Goal: Register for event/course

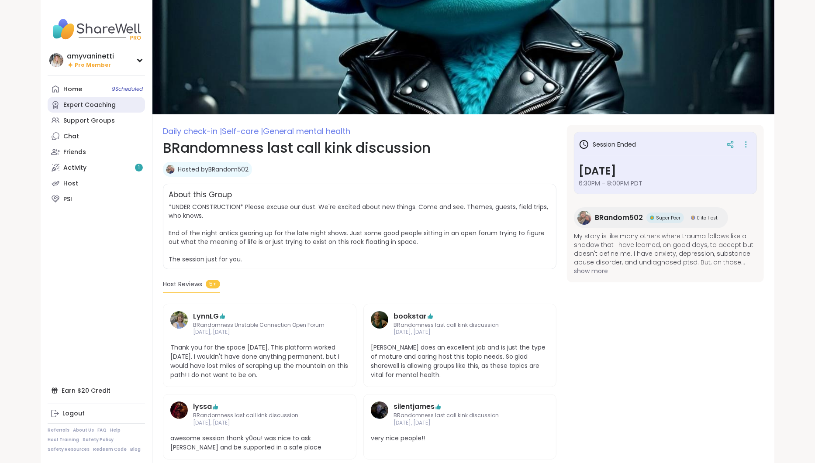
click at [88, 104] on div "Expert Coaching" at bounding box center [89, 105] width 52 height 9
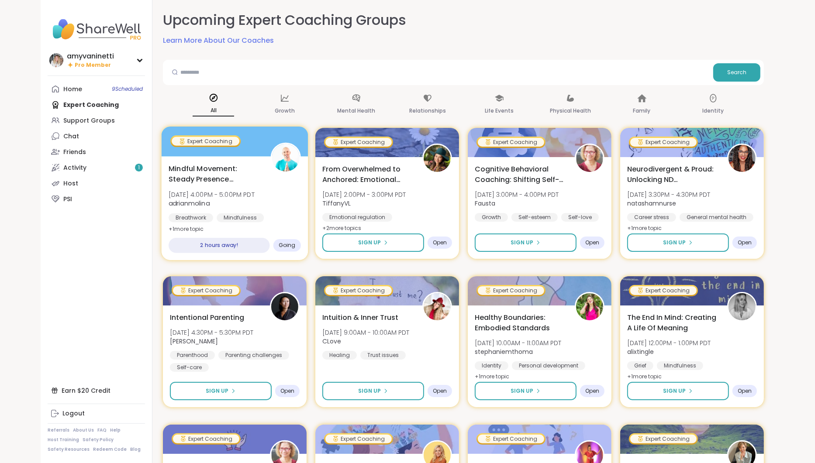
click at [232, 175] on span "Mindful Movement: Steady Presence Through Yoga" at bounding box center [215, 173] width 92 height 21
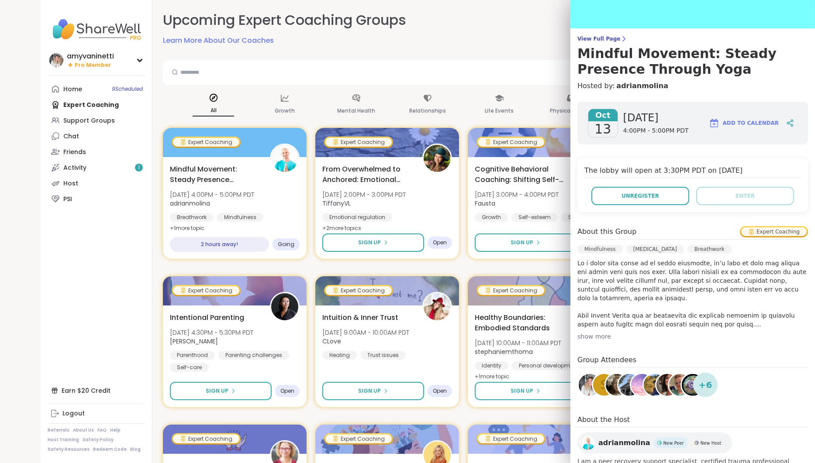
scroll to position [99, 0]
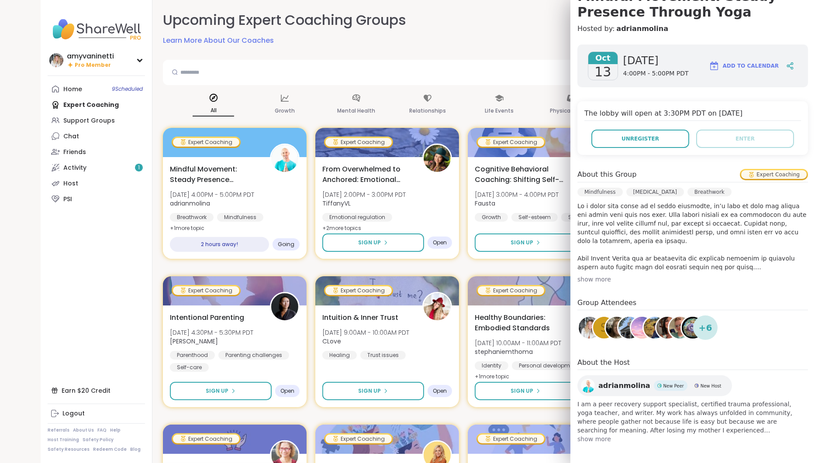
click at [704, 332] on span "+ 6" at bounding box center [706, 328] width 14 height 13
click at [683, 322] on img at bounding box center [693, 328] width 22 height 22
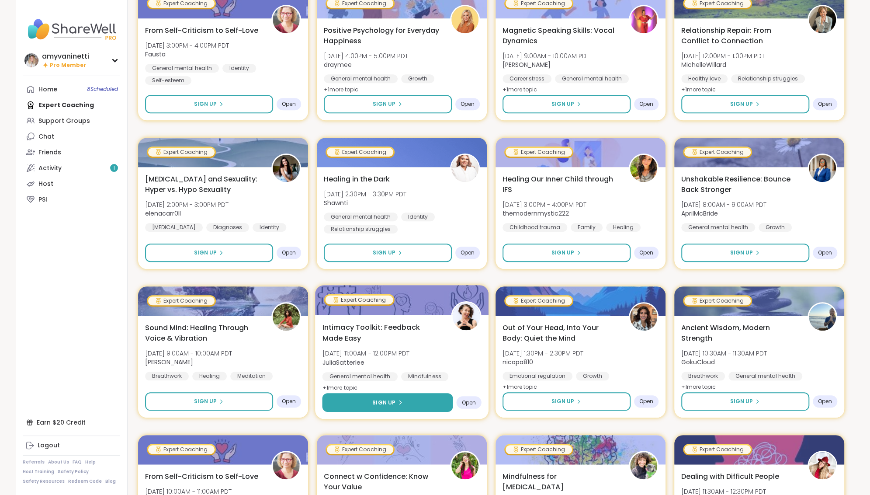
scroll to position [437, 0]
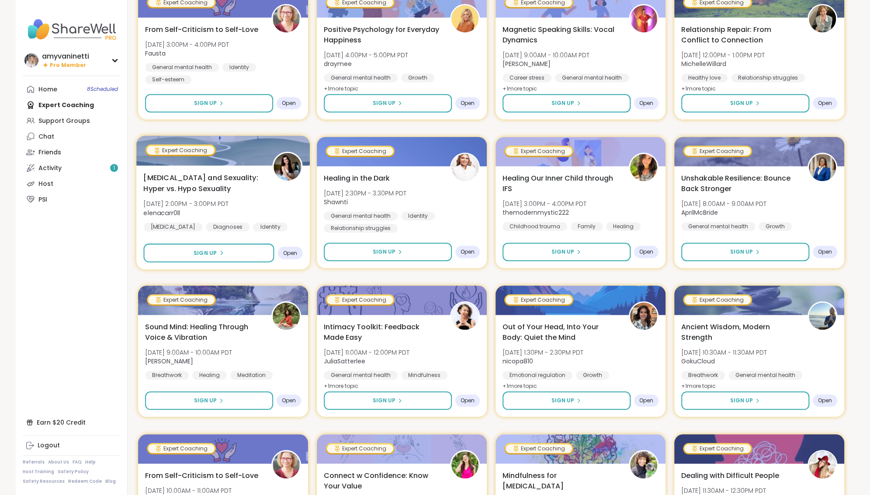
click at [182, 180] on span "[MEDICAL_DATA] and Sexuality: Hyper vs. Hypo Sexuality" at bounding box center [202, 182] width 119 height 21
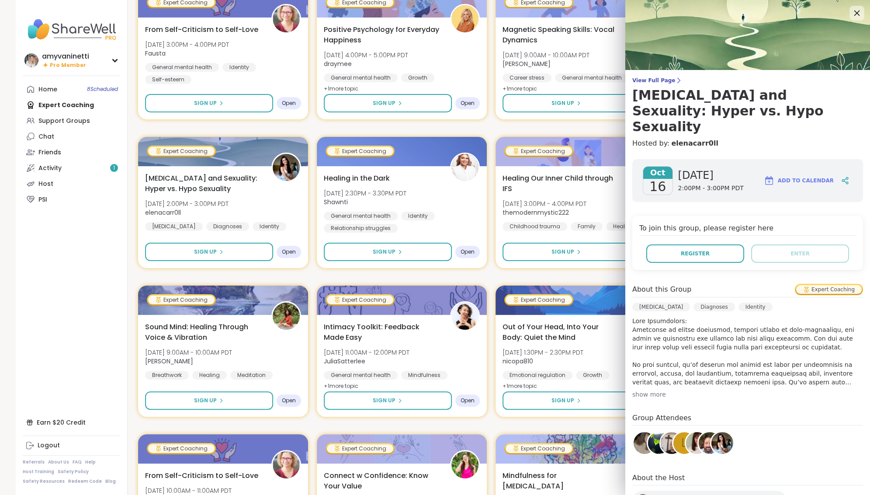
click at [857, 12] on icon at bounding box center [857, 13] width 6 height 6
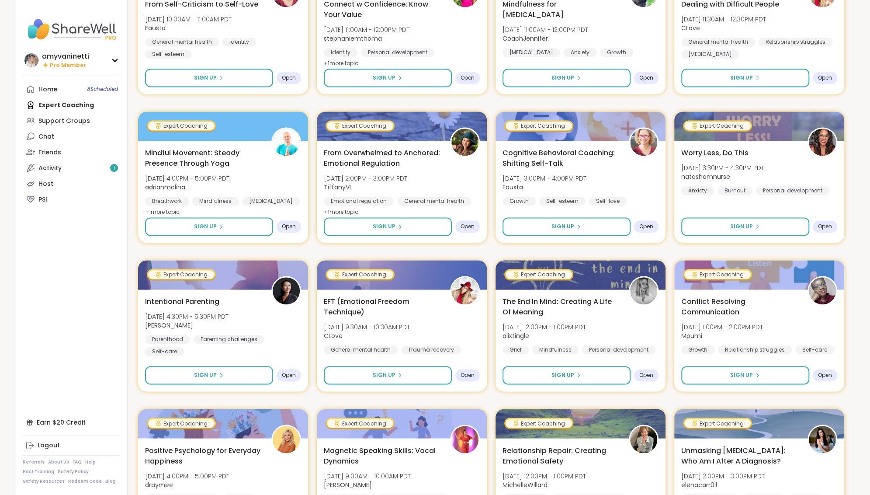
scroll to position [988, 0]
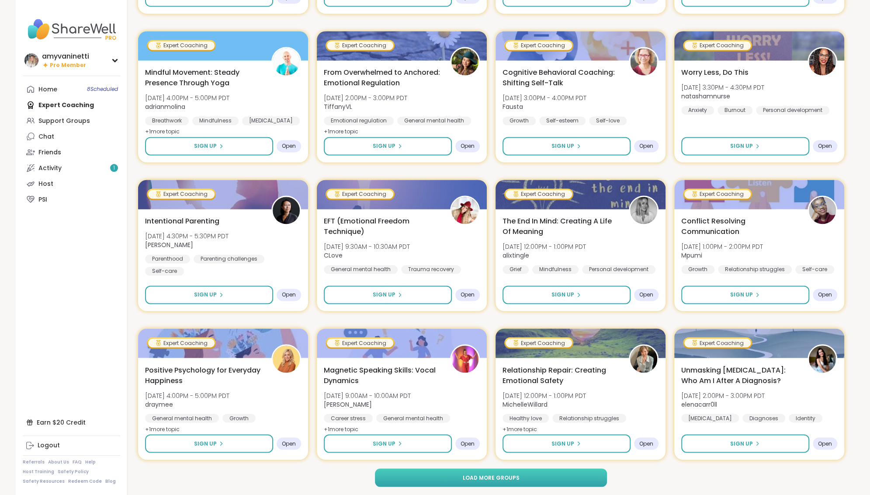
click at [502, 473] on span "Load more groups" at bounding box center [490, 477] width 57 height 8
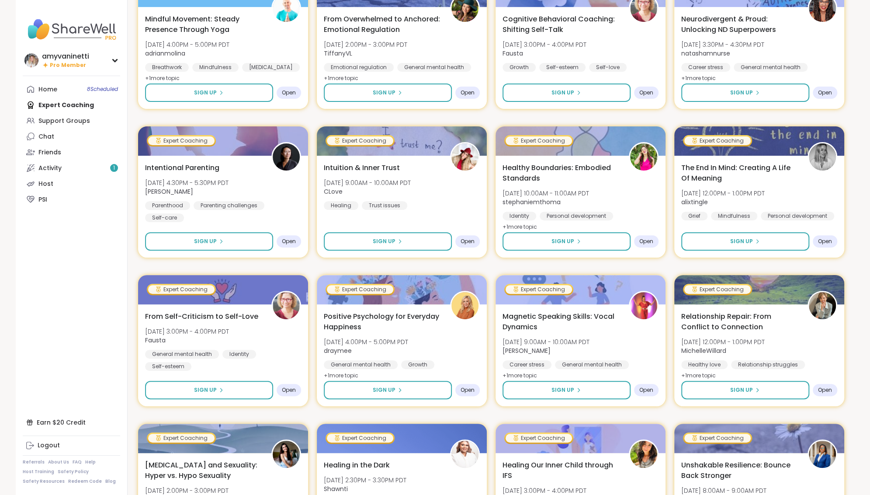
scroll to position [0, 0]
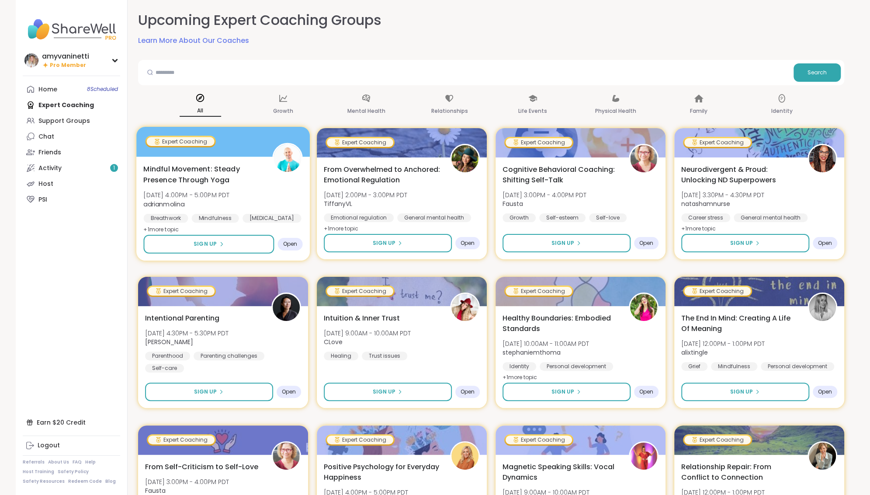
click at [216, 170] on span "Mindful Movement: Steady Presence Through Yoga" at bounding box center [202, 173] width 119 height 21
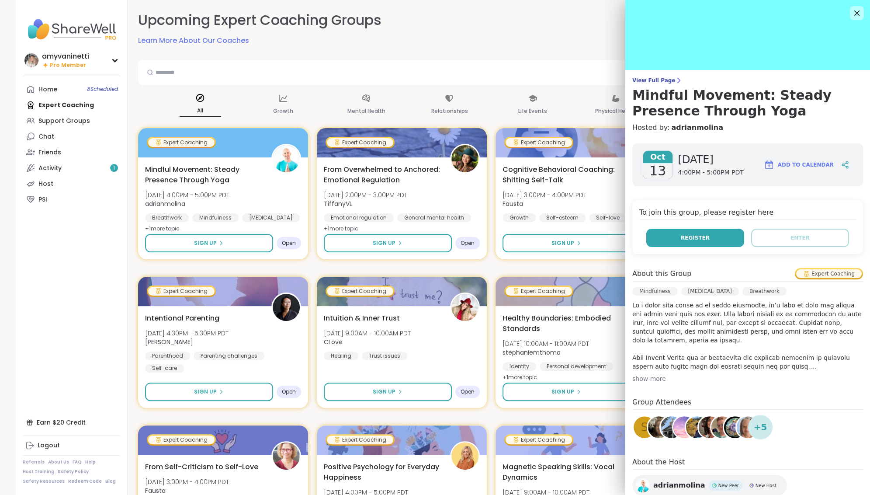
click at [685, 239] on span "Register" at bounding box center [695, 238] width 29 height 8
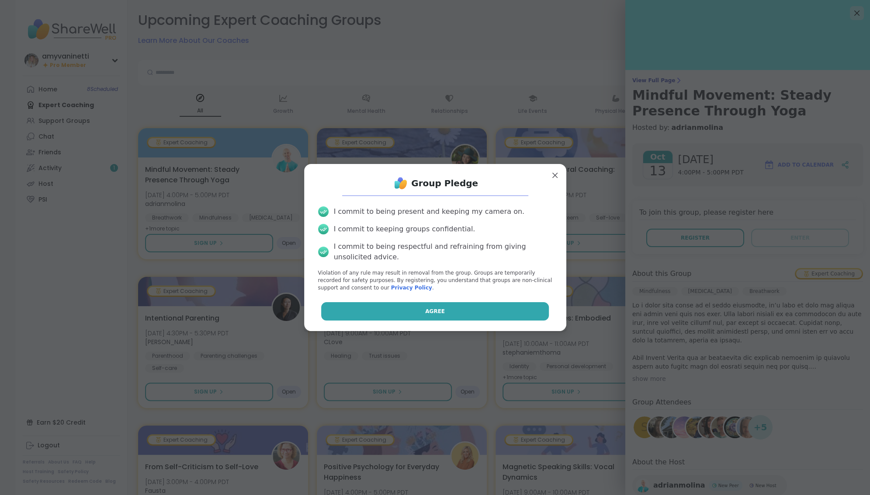
click at [425, 309] on button "Agree" at bounding box center [435, 311] width 228 height 18
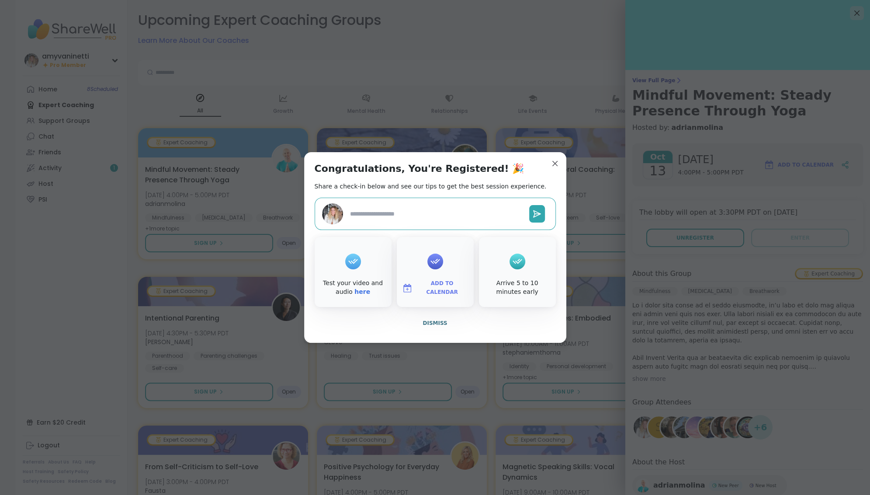
type textarea "*"
click at [440, 321] on span "Dismiss" at bounding box center [434, 323] width 24 height 6
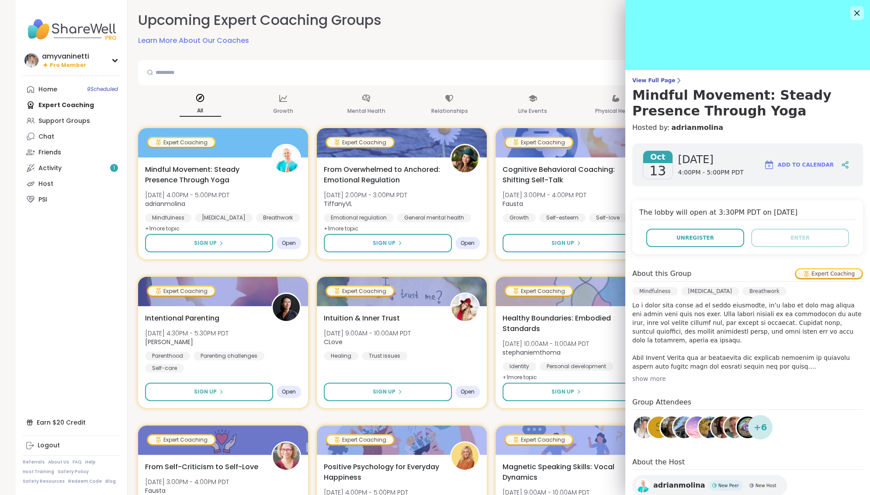
click at [789, 165] on span "Add to Calendar" at bounding box center [806, 165] width 56 height 8
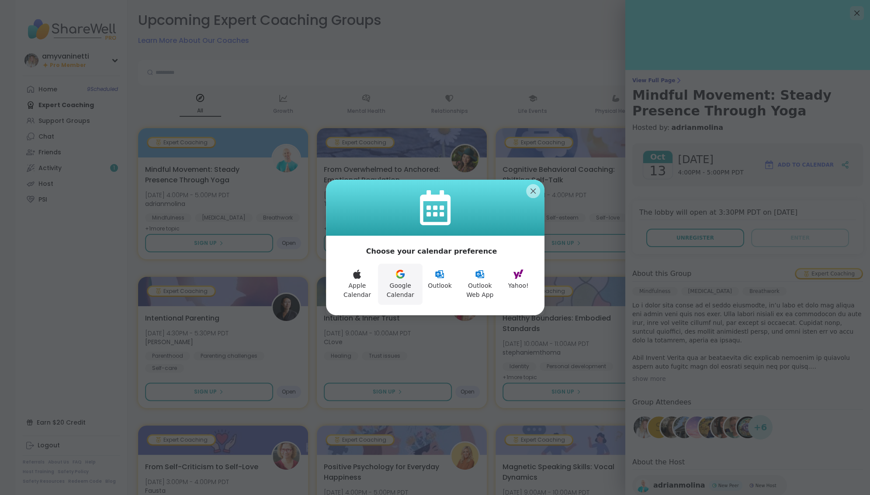
click at [401, 276] on icon at bounding box center [400, 274] width 10 height 10
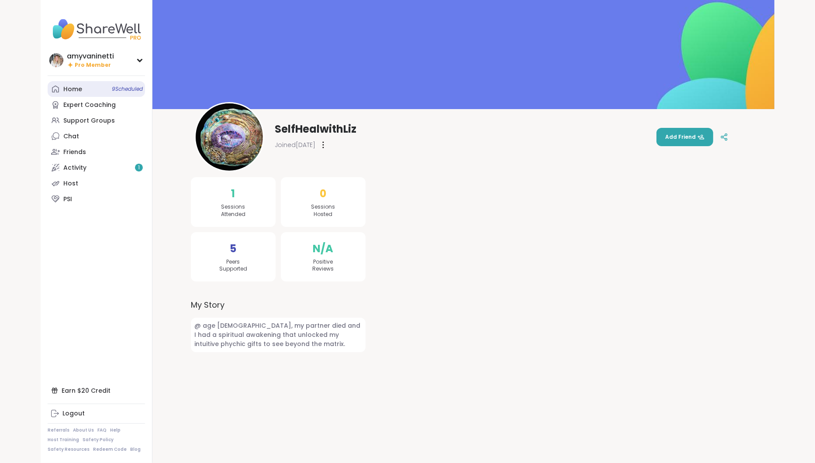
click at [83, 90] on link "Home 9 Scheduled" at bounding box center [96, 89] width 97 height 16
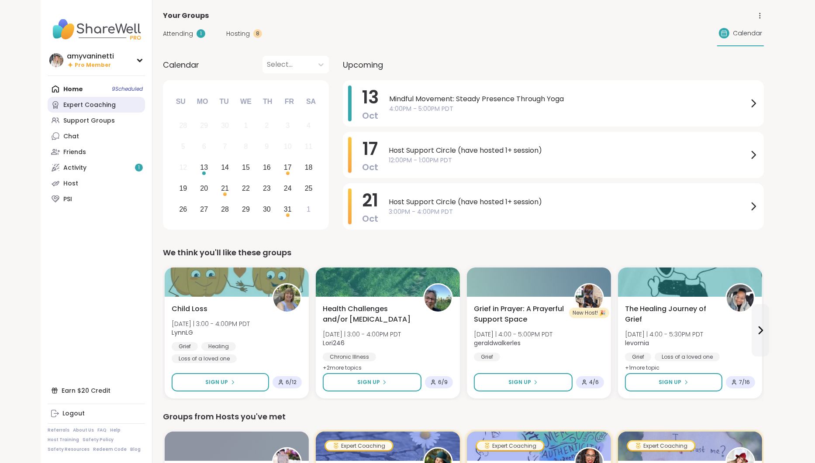
click at [107, 106] on div "Expert Coaching" at bounding box center [89, 105] width 52 height 9
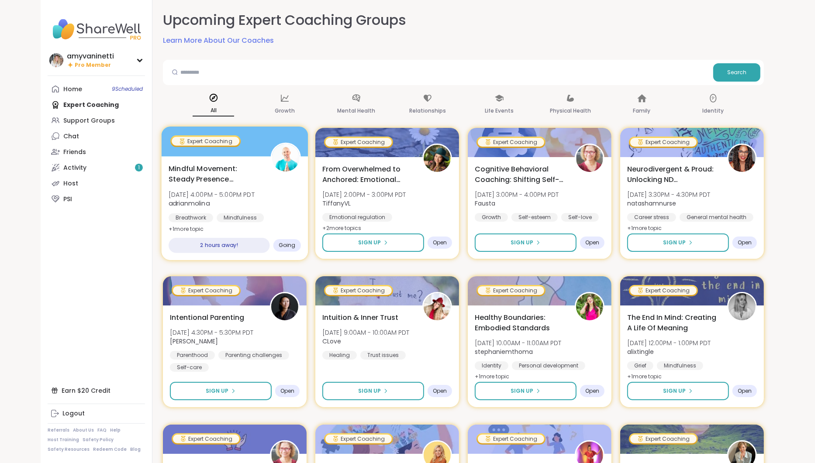
click at [228, 178] on span "Mindful Movement: Steady Presence Through Yoga" at bounding box center [215, 173] width 92 height 21
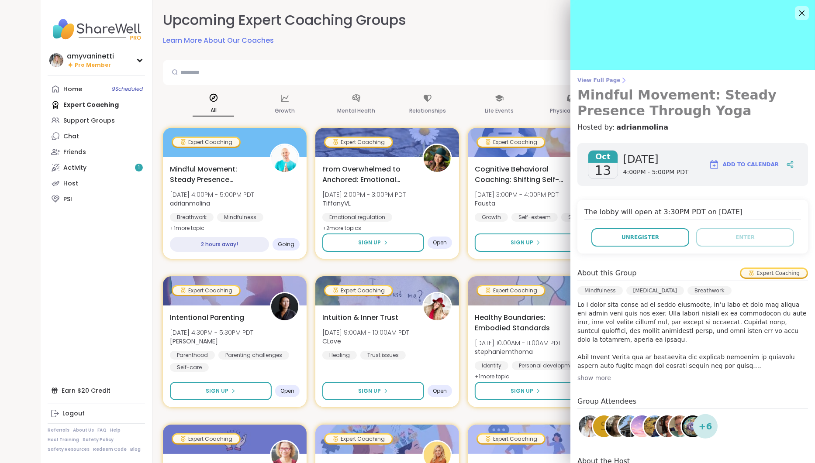
click at [609, 80] on span "View Full Page" at bounding box center [693, 80] width 231 height 7
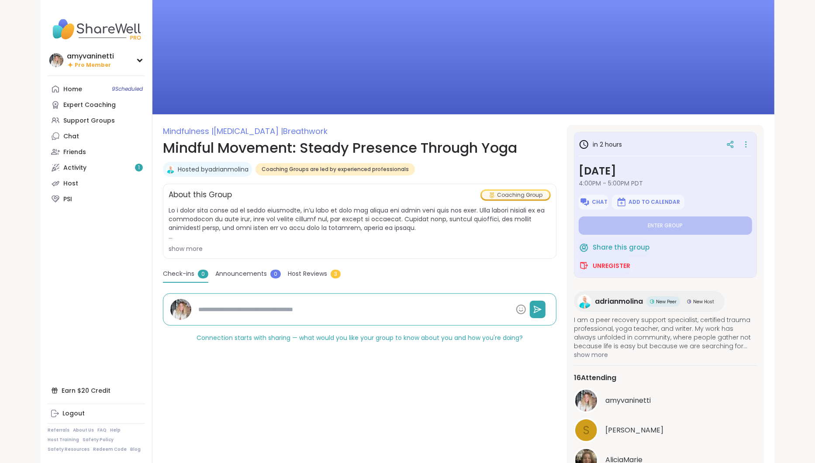
scroll to position [103, 0]
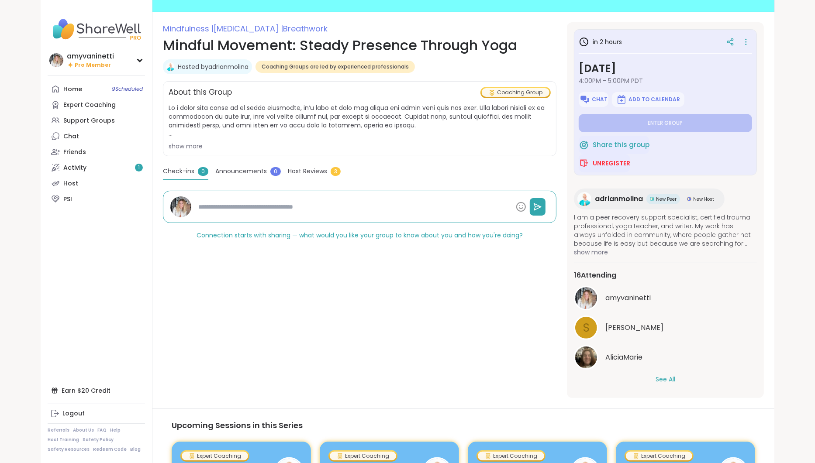
click at [660, 378] on button "See All" at bounding box center [666, 379] width 20 height 9
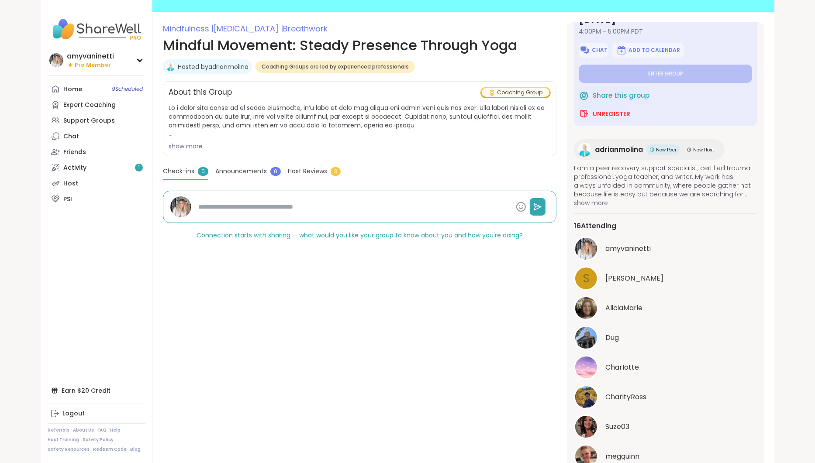
scroll to position [0, 0]
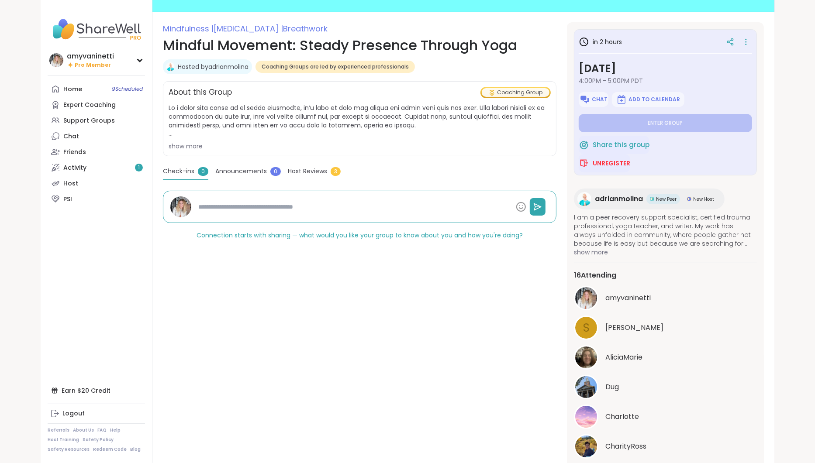
click at [197, 145] on div "show more" at bounding box center [360, 146] width 382 height 9
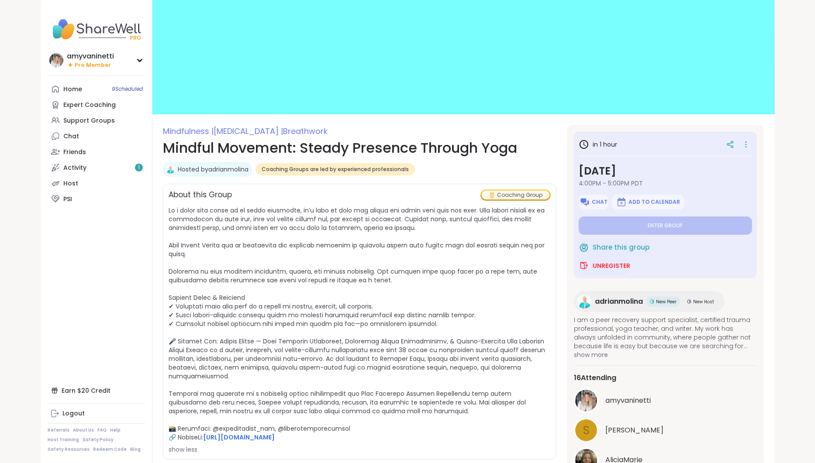
type textarea "*"
